Goal: Task Accomplishment & Management: Manage account settings

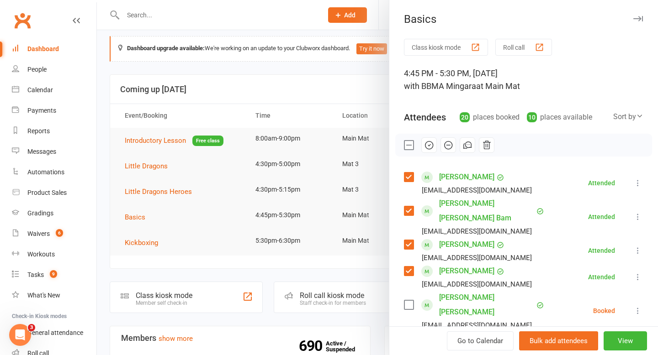
scroll to position [118, 0]
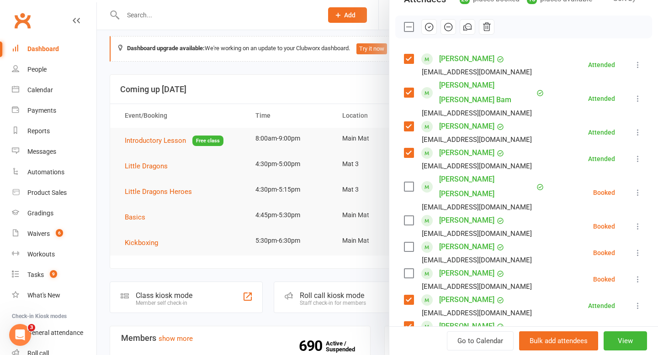
click at [275, 81] on div at bounding box center [377, 177] width 561 height 355
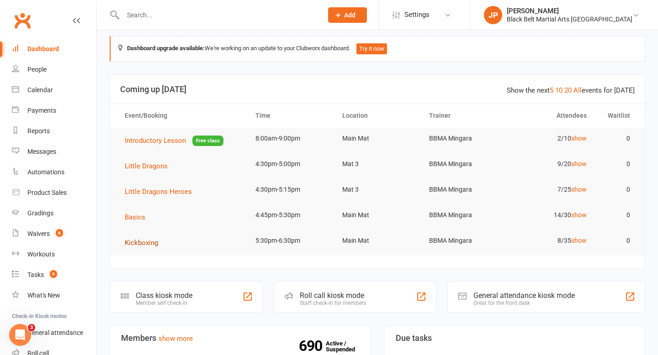
click at [135, 241] on span "Kickboxing" at bounding box center [141, 243] width 33 height 8
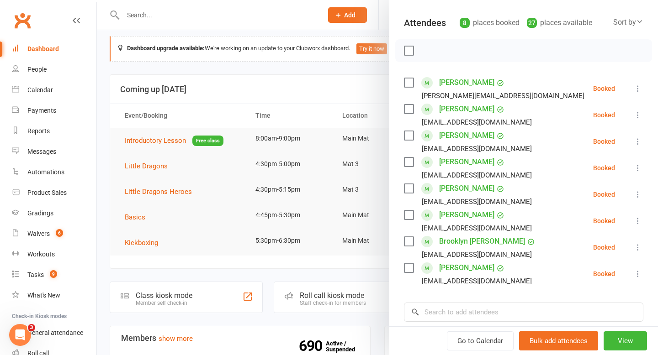
scroll to position [95, 0]
click at [409, 268] on label at bounding box center [408, 267] width 9 height 9
click at [407, 189] on label at bounding box center [408, 188] width 9 height 9
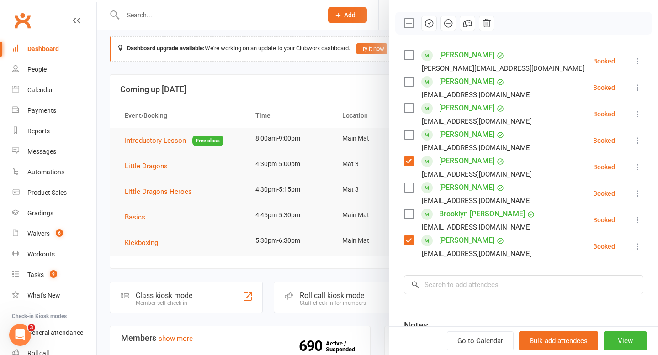
scroll to position [124, 0]
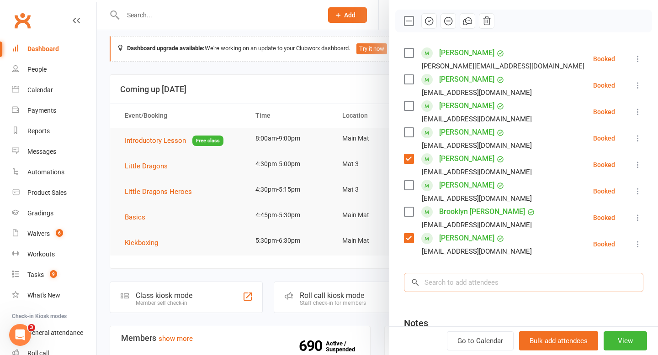
click at [472, 286] on input "search" at bounding box center [523, 282] width 239 height 19
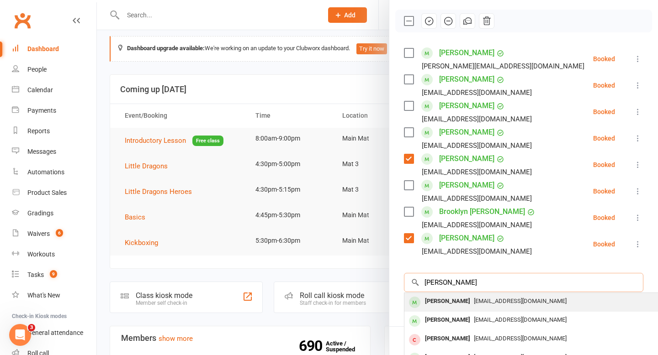
type input "[PERSON_NAME]"
click at [441, 304] on div "[PERSON_NAME]" at bounding box center [447, 301] width 53 height 13
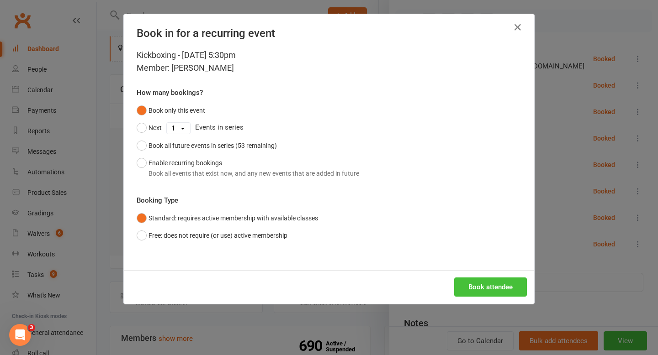
click at [470, 282] on button "Book attendee" at bounding box center [490, 287] width 73 height 19
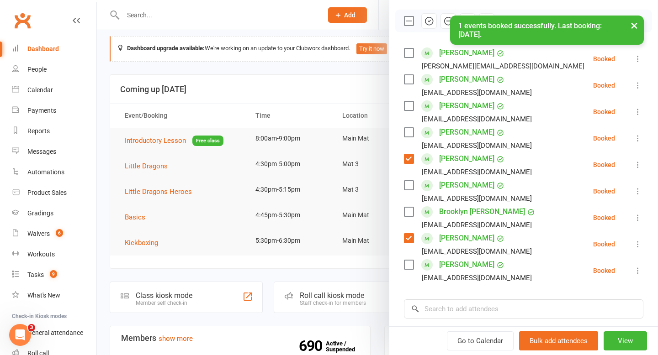
click at [412, 266] on label at bounding box center [408, 264] width 9 height 9
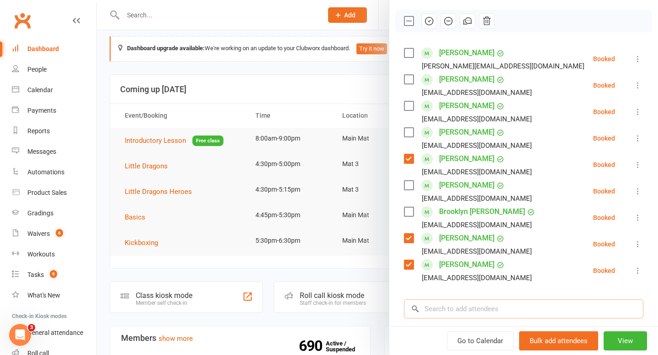
click at [508, 304] on input "search" at bounding box center [523, 309] width 239 height 19
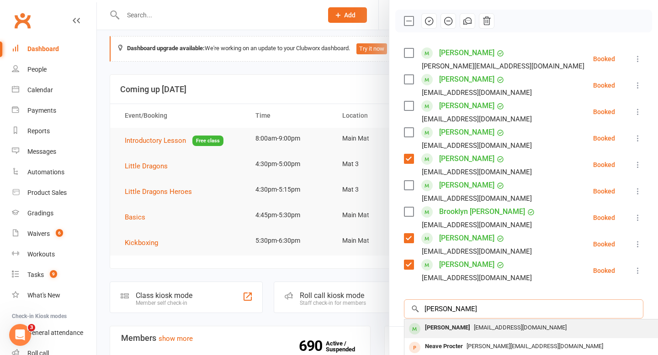
type input "[PERSON_NAME]"
click at [446, 327] on div "[PERSON_NAME]" at bounding box center [447, 328] width 53 height 13
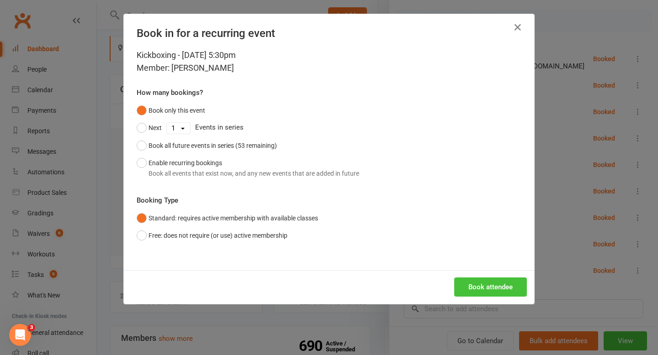
click at [467, 286] on button "Book attendee" at bounding box center [490, 287] width 73 height 19
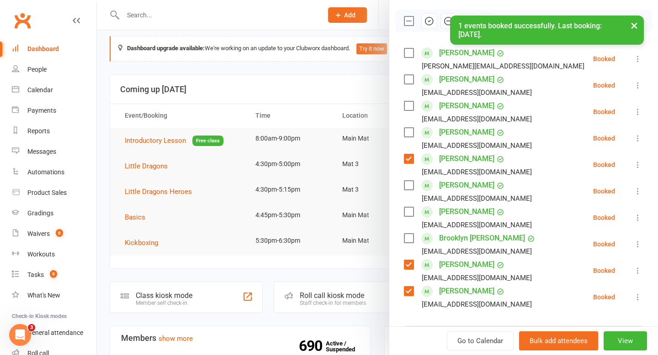
click at [408, 209] on label at bounding box center [408, 211] width 9 height 9
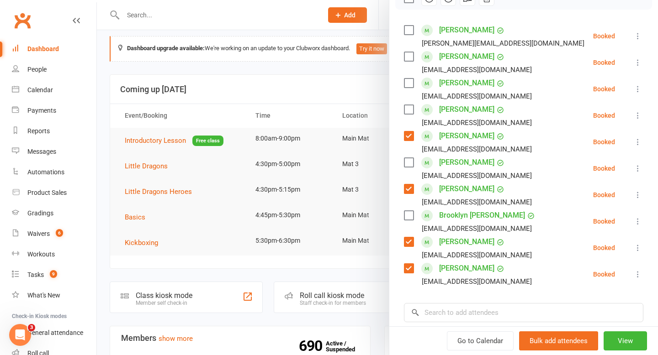
scroll to position [147, 0]
click at [477, 311] on input "search" at bounding box center [523, 313] width 239 height 19
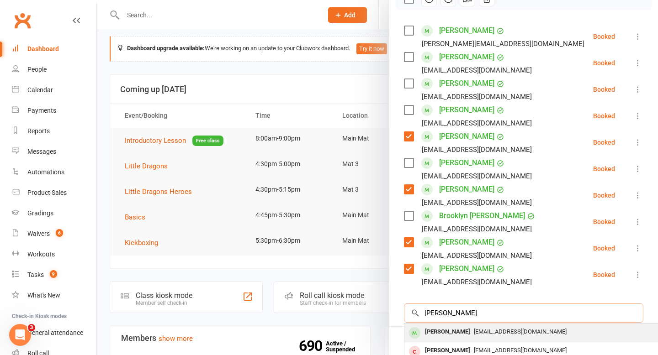
type input "[PERSON_NAME]"
click at [432, 329] on div "[PERSON_NAME]" at bounding box center [447, 332] width 53 height 13
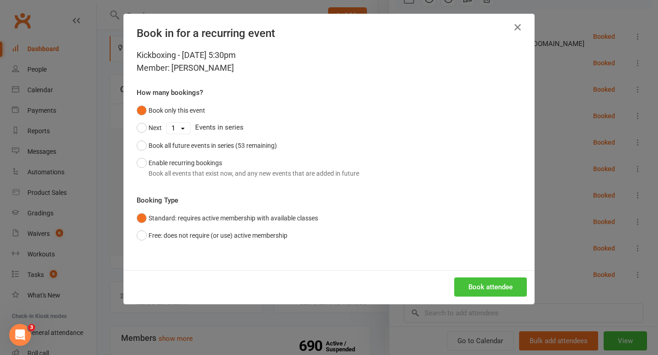
click at [480, 289] on button "Book attendee" at bounding box center [490, 287] width 73 height 19
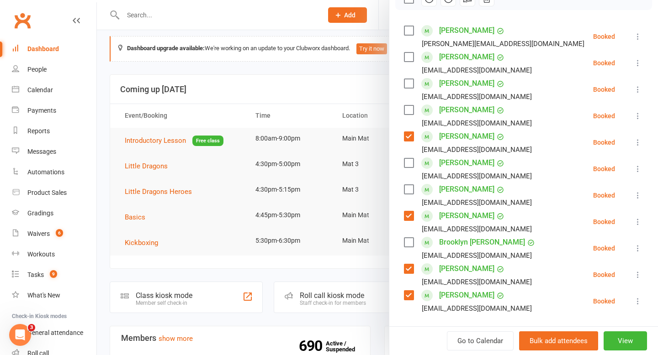
click at [410, 191] on label at bounding box center [408, 189] width 9 height 9
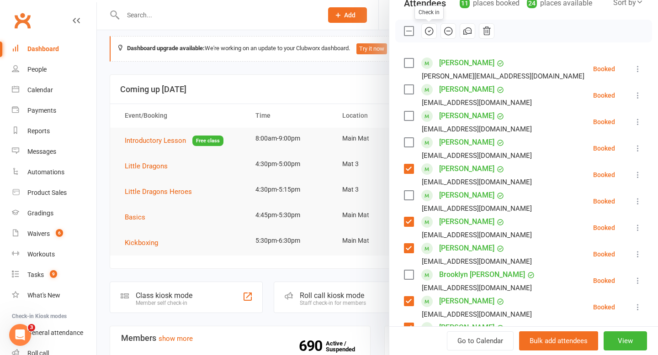
click at [431, 37] on button "button" at bounding box center [429, 31] width 16 height 16
